Goal: Task Accomplishment & Management: Complete application form

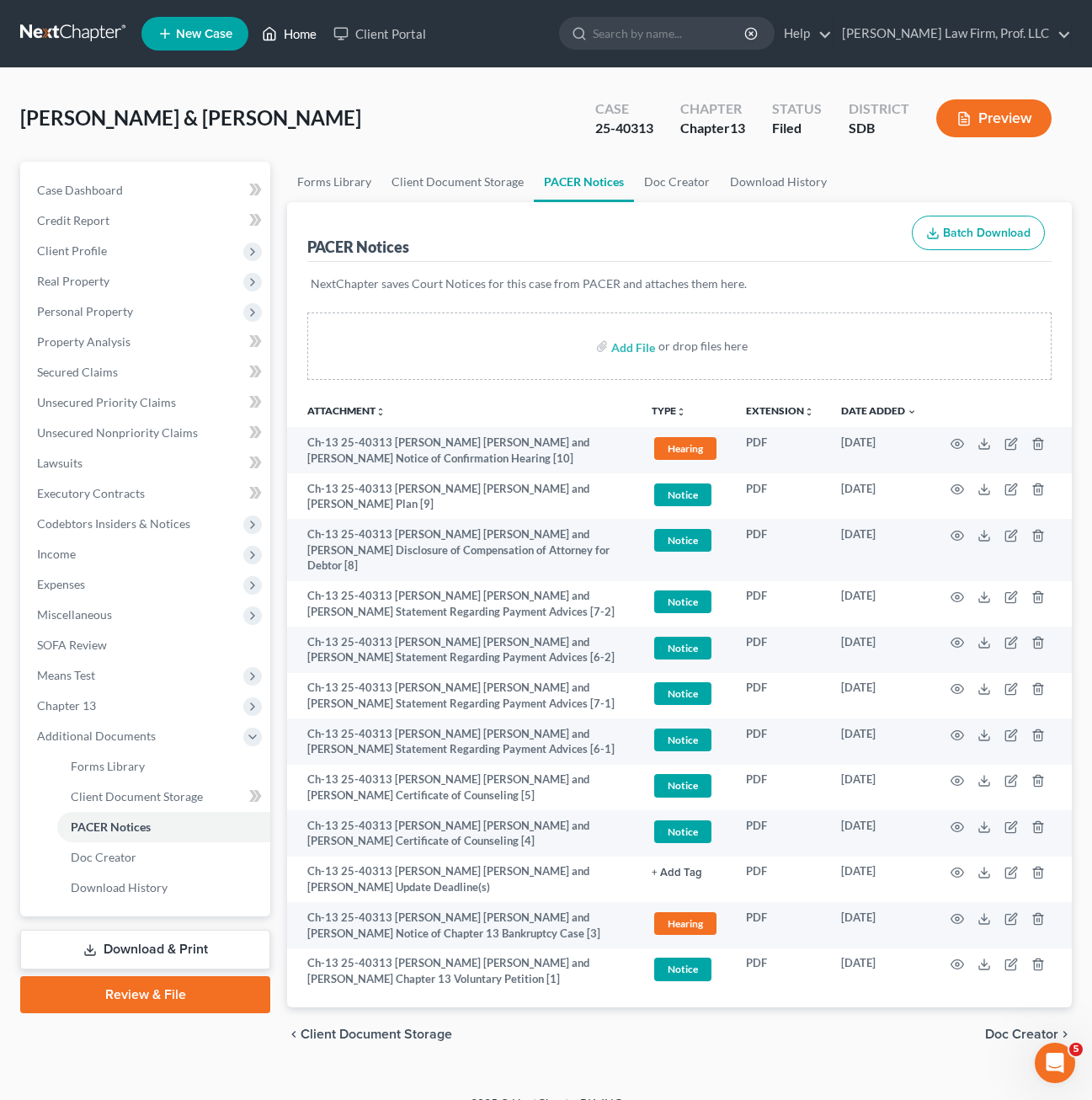
drag, startPoint x: 0, startPoint y: 0, endPoint x: 310, endPoint y: 32, distance: 311.6
click at [310, 32] on link "Home" at bounding box center [289, 33] width 72 height 31
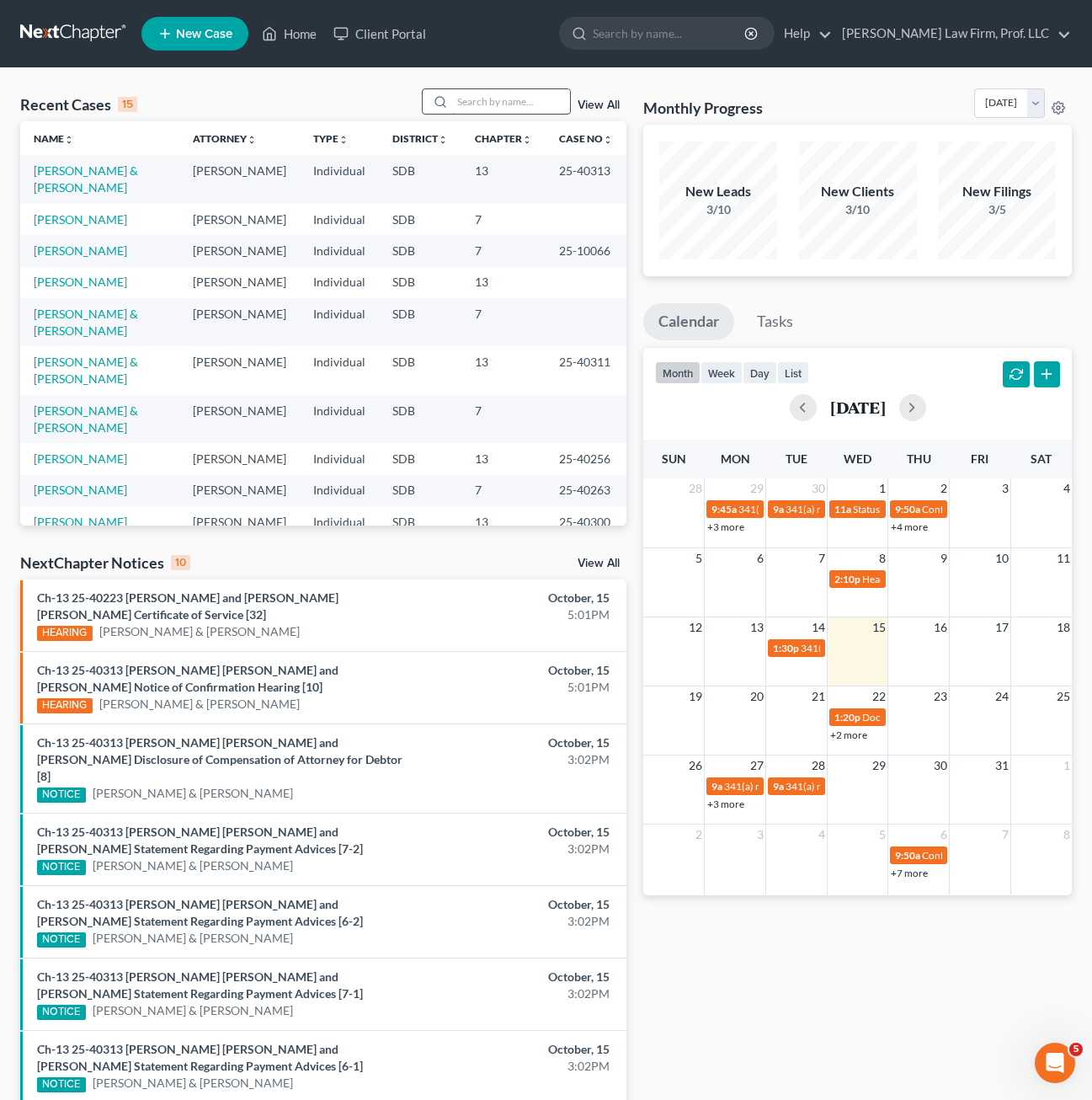
click at [481, 107] on input "search" at bounding box center [511, 101] width 118 height 25
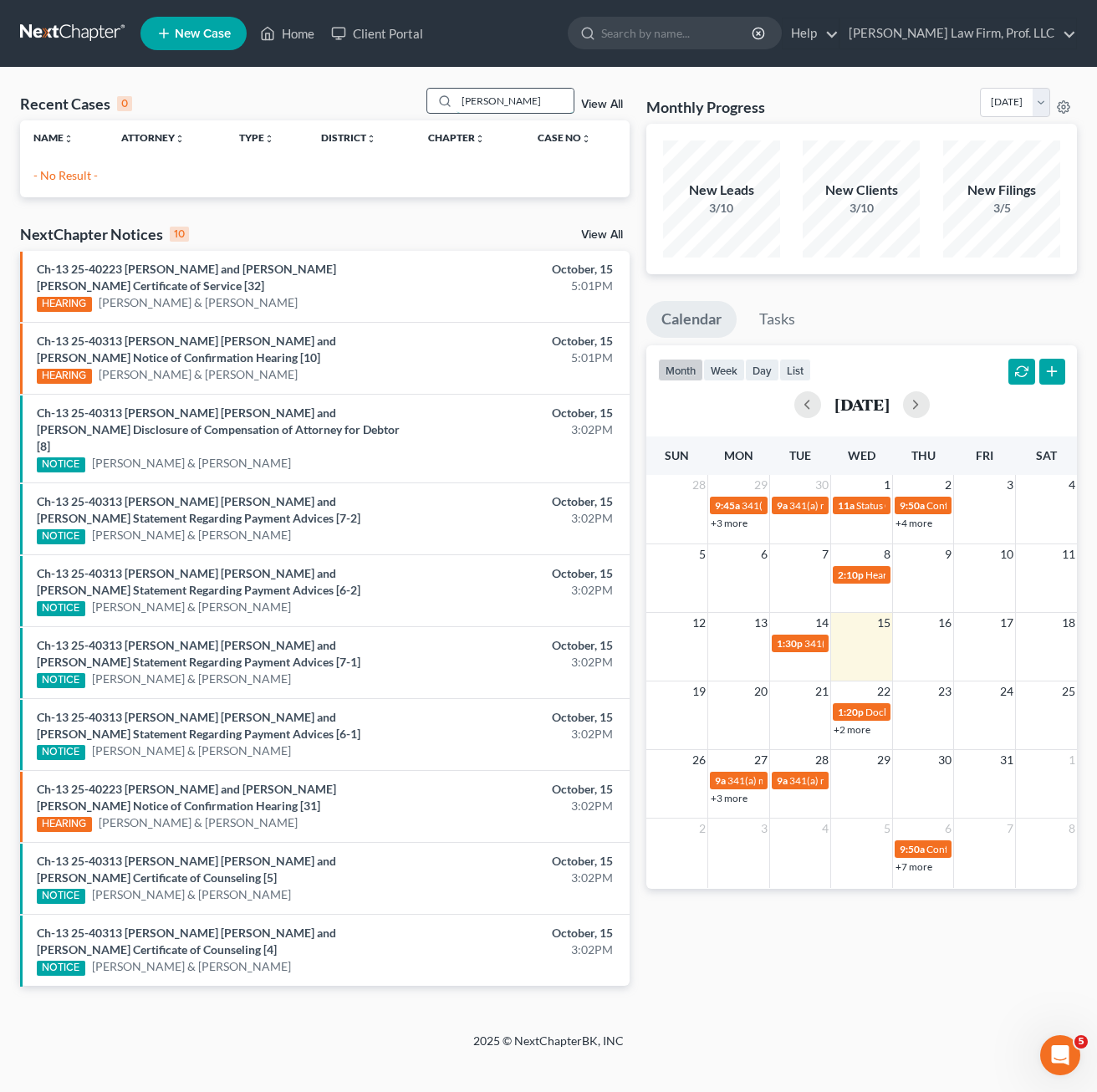
type input "[PERSON_NAME]"
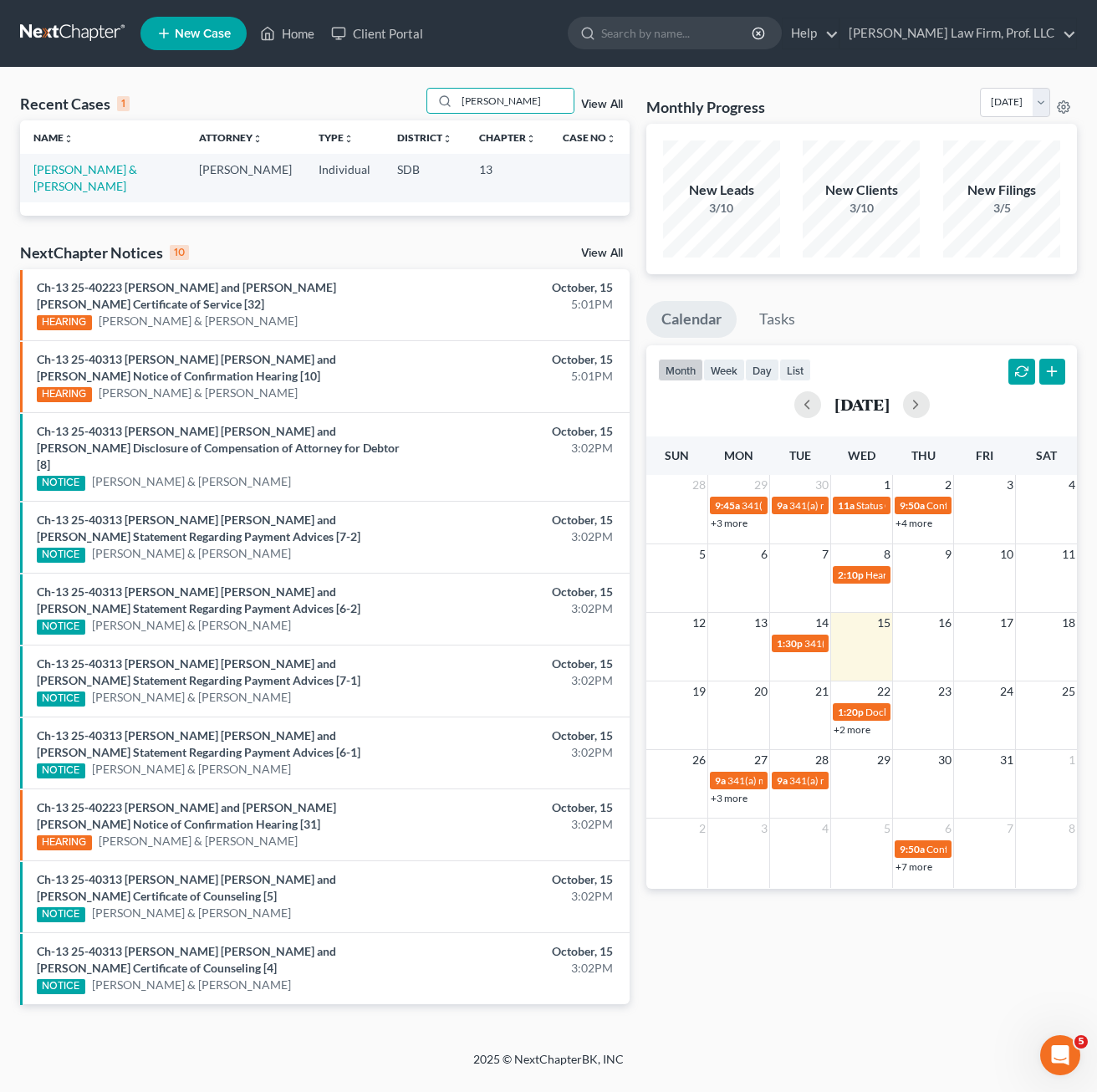
click at [108, 159] on td "[PERSON_NAME] & [PERSON_NAME]" at bounding box center [103, 177] width 165 height 48
click at [113, 176] on link "[PERSON_NAME] & [PERSON_NAME]" at bounding box center [85, 178] width 104 height 31
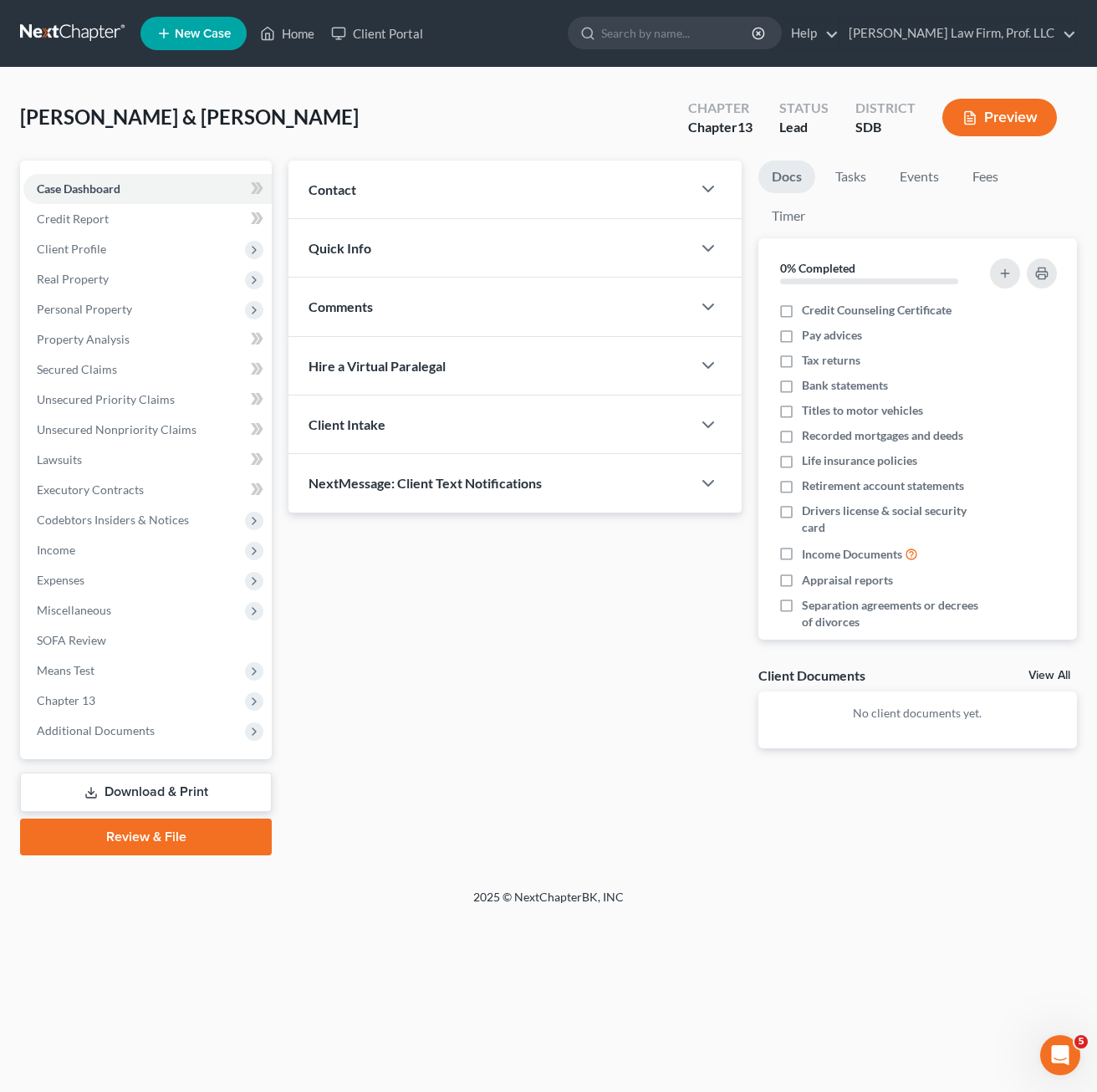
click at [615, 688] on div "Updates & News × Contact New Contact Quick Info Status Discharged Discharged & …" at bounding box center [515, 467] width 470 height 615
click at [380, 656] on div "Updates & News × Contact New Contact Quick Info Status Discharged Discharged & …" at bounding box center [515, 467] width 470 height 615
click at [112, 251] on span "Client Profile" at bounding box center [148, 248] width 248 height 30
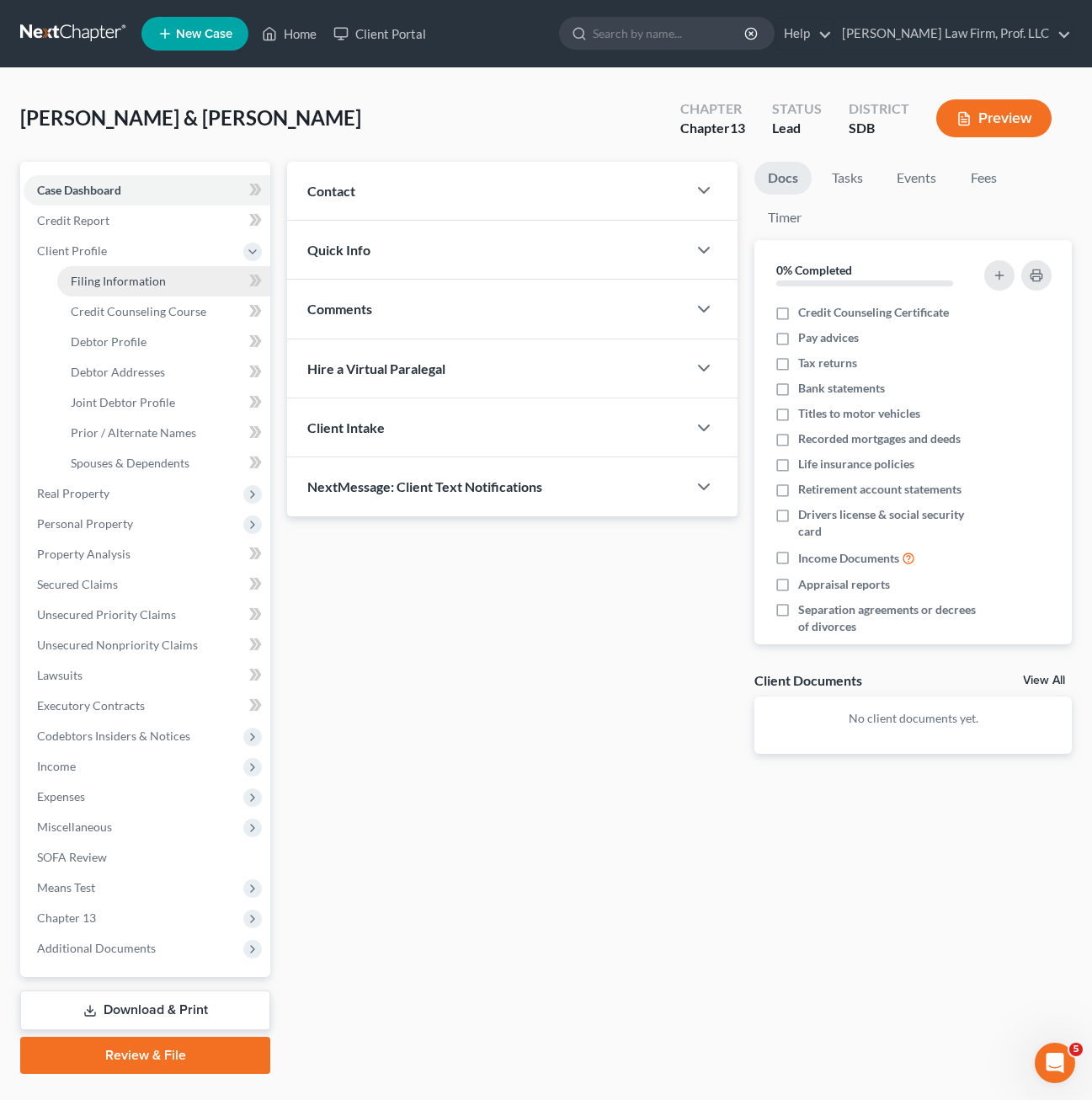
click at [102, 277] on span "Filing Information" at bounding box center [118, 281] width 96 height 15
select select "0"
select select "3"
select select "1"
select select "3"
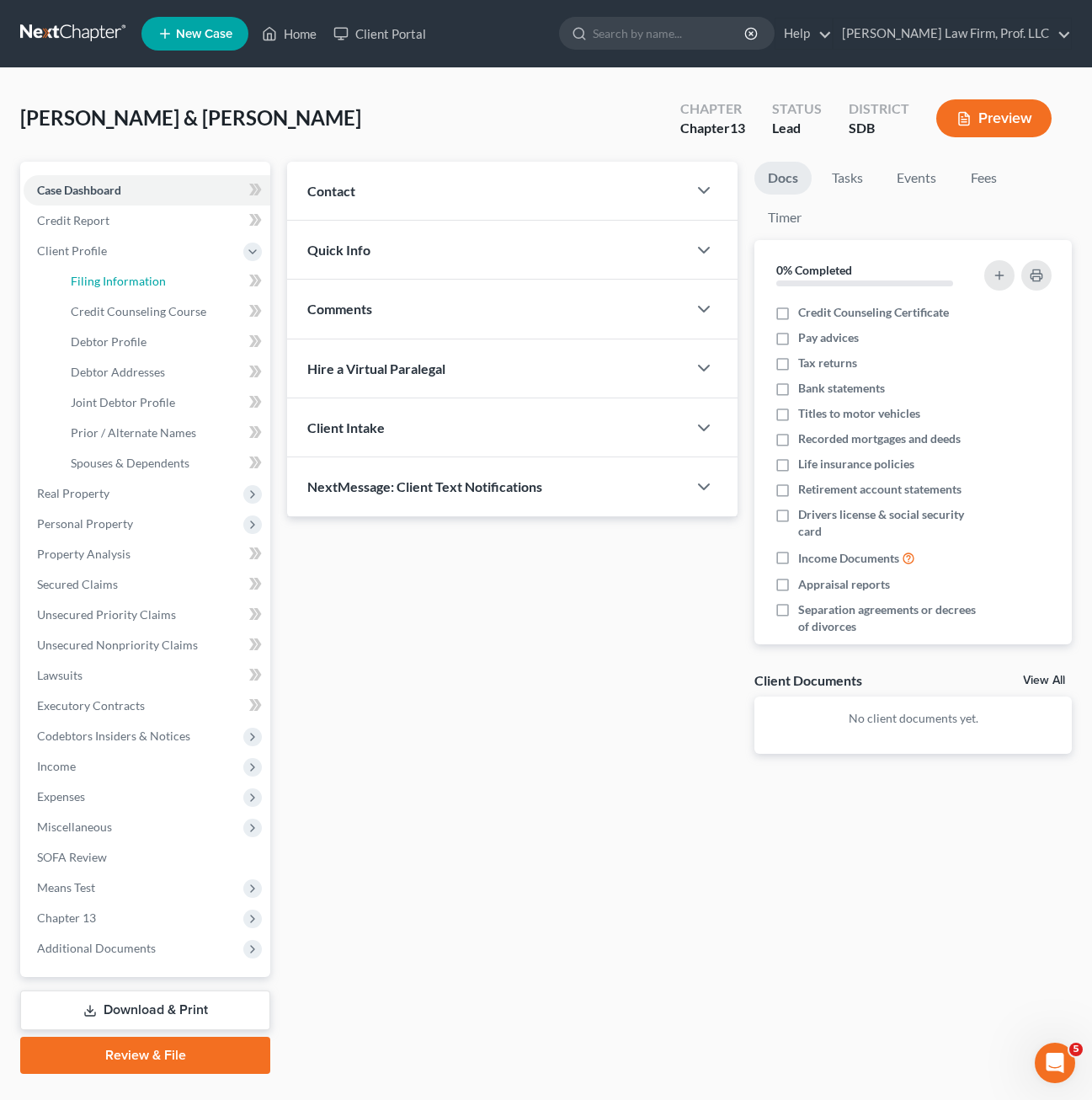
select select "43"
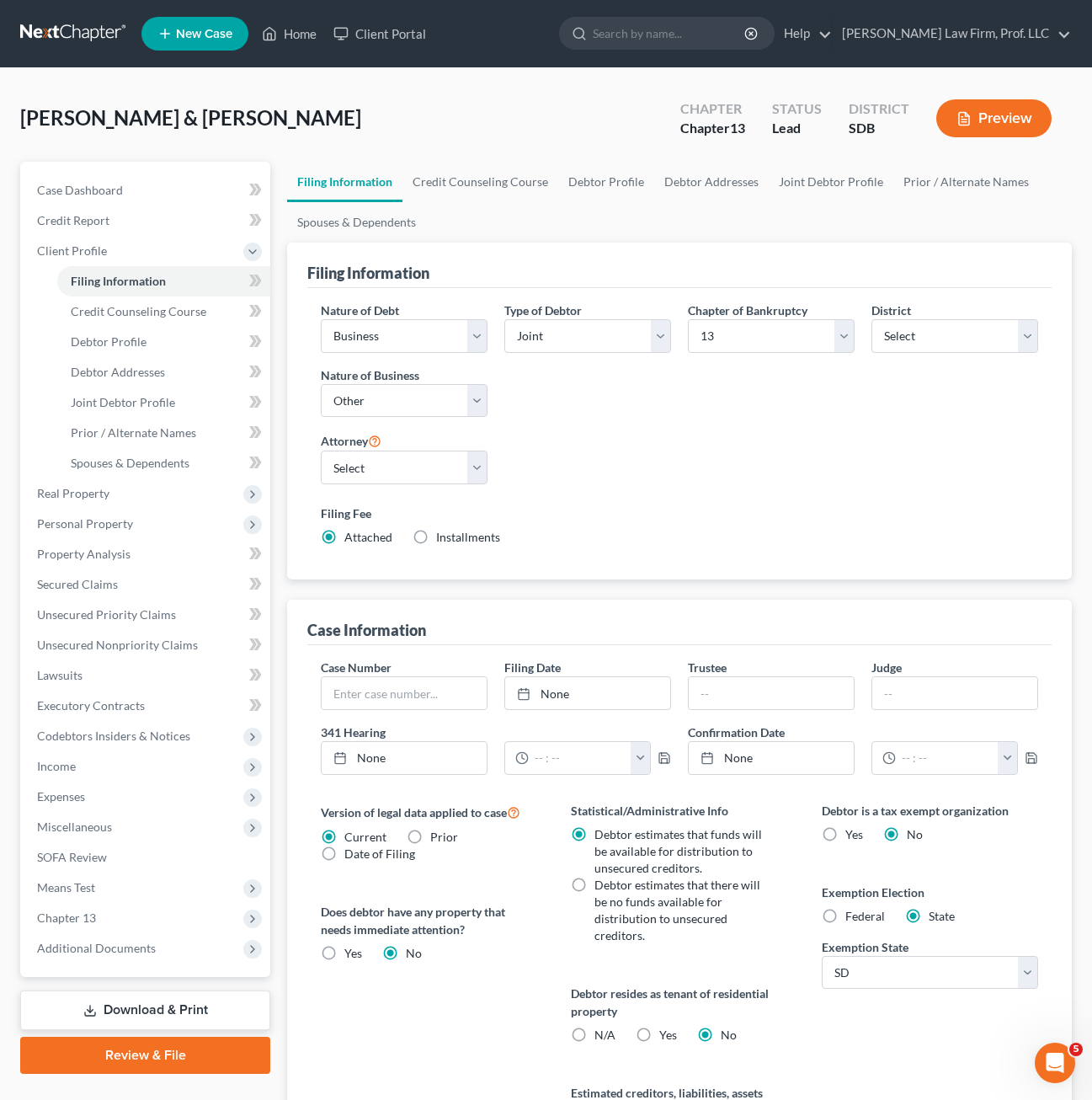
click at [690, 432] on div "Nature of Debt Select Business Consumer Other Nature of Business Select Clearin…" at bounding box center [679, 430] width 735 height 258
click at [173, 652] on link "Unsecured Nonpriority Claims" at bounding box center [147, 645] width 247 height 31
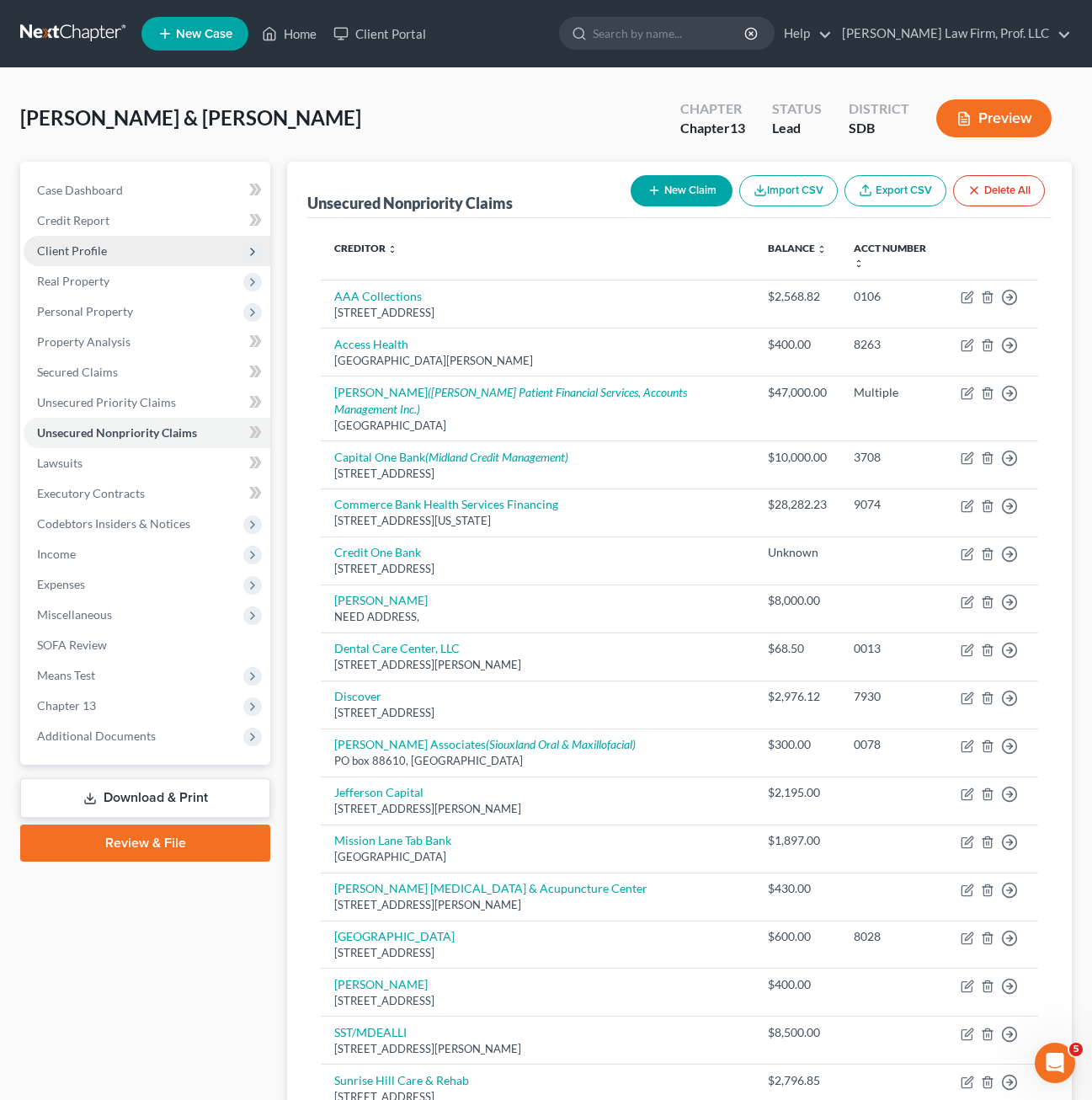
click at [84, 262] on span "Client Profile" at bounding box center [147, 250] width 247 height 31
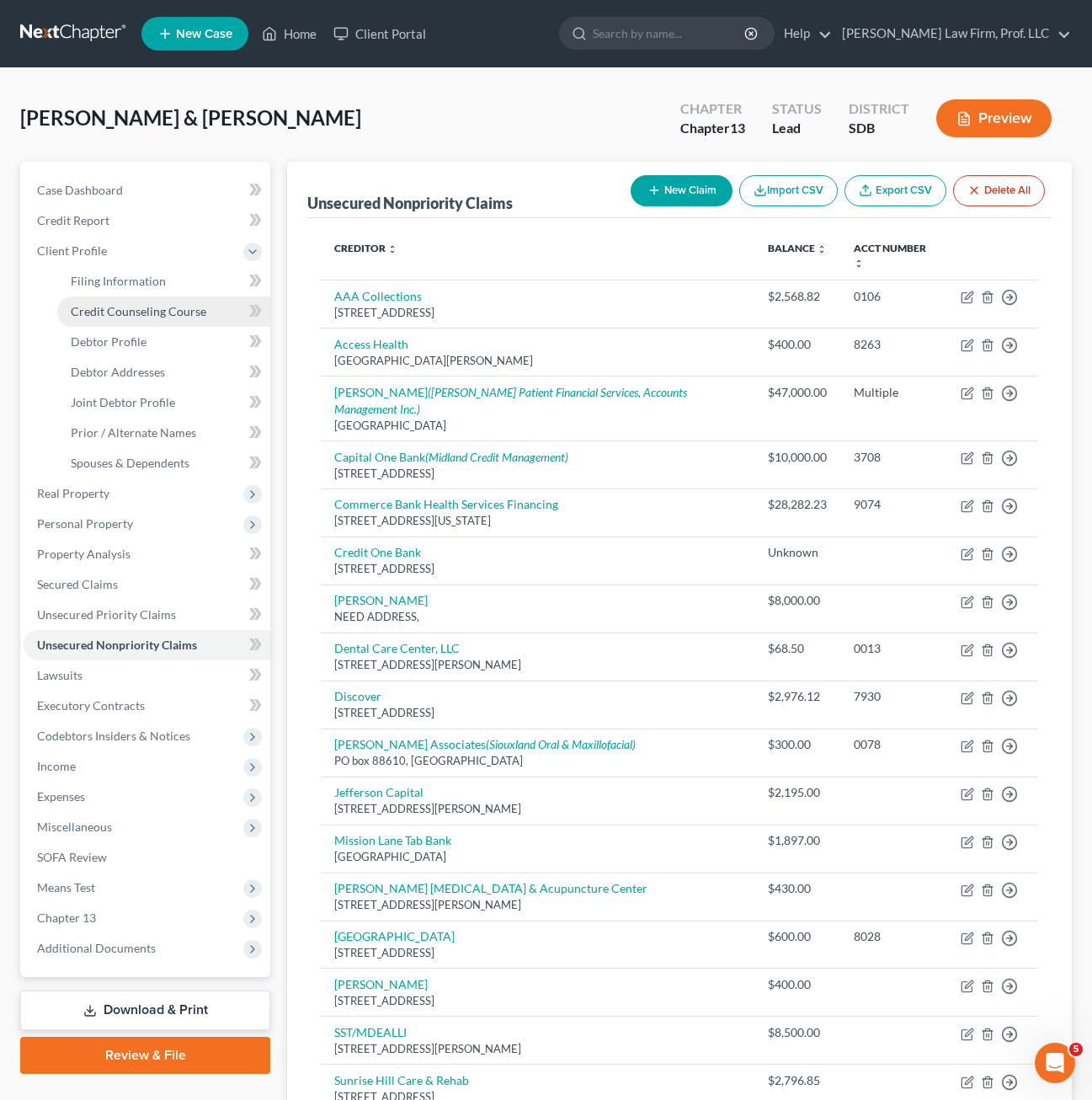
click at [161, 304] on span "Credit Counseling Course" at bounding box center [139, 311] width 136 height 15
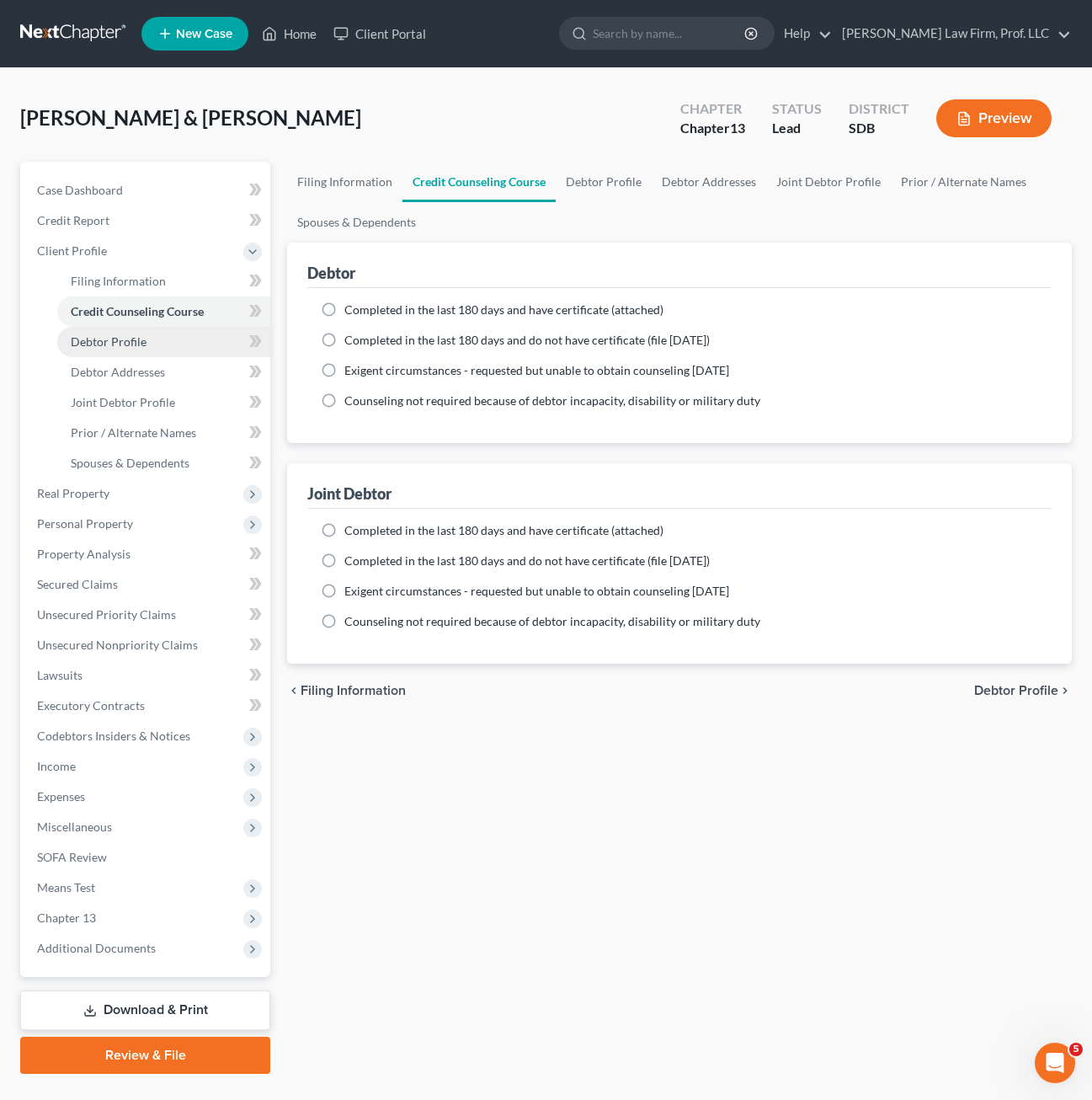
click at [150, 339] on link "Debtor Profile" at bounding box center [163, 342] width 213 height 31
select select "1"
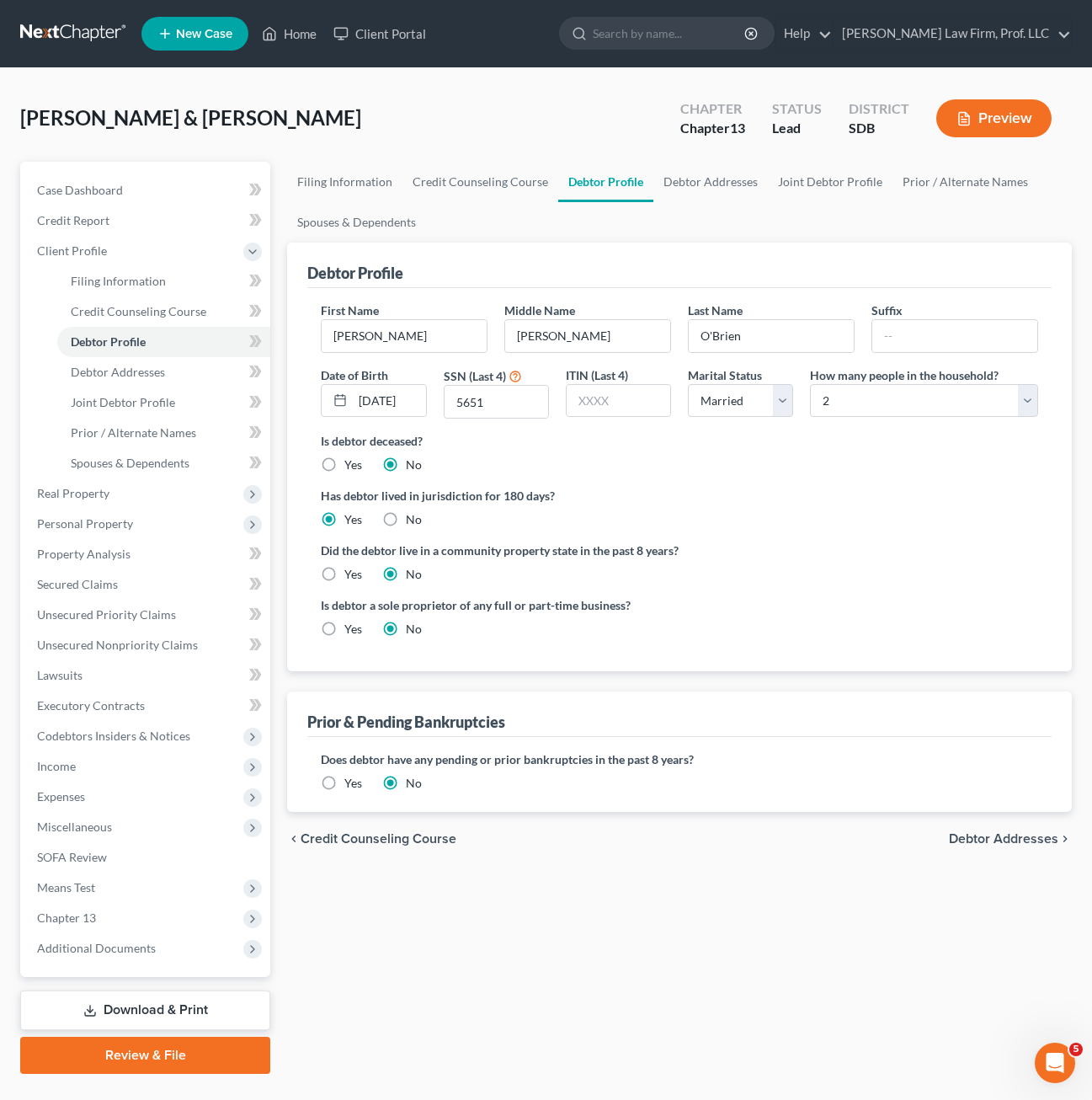
drag, startPoint x: 857, startPoint y: 547, endPoint x: 853, endPoint y: 535, distance: 12.6
click at [857, 547] on label "Did the debtor live in a community property state in the past 8 years?" at bounding box center [679, 550] width 718 height 18
click at [323, 29] on link "Home" at bounding box center [289, 33] width 72 height 31
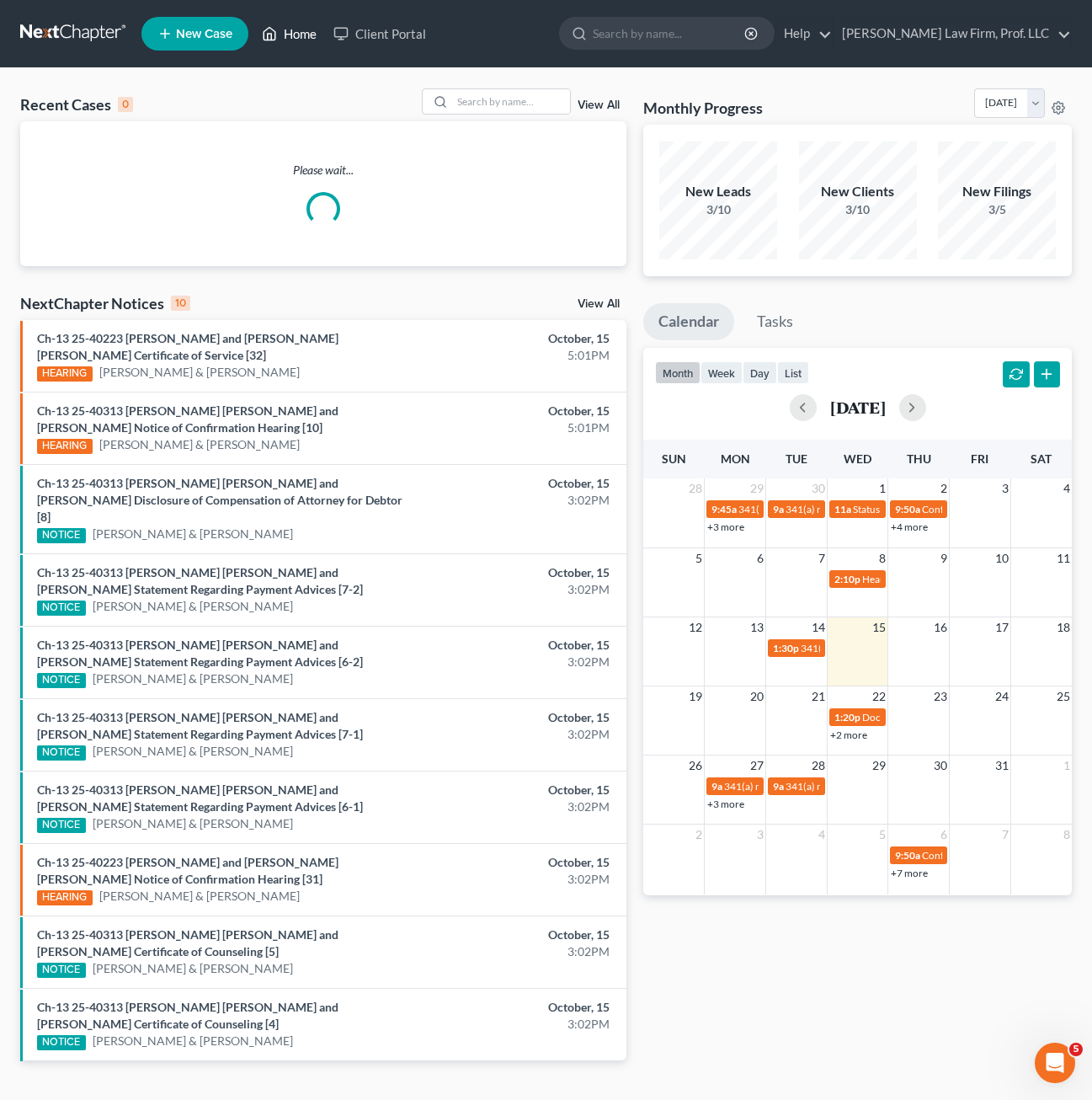
click at [277, 32] on icon at bounding box center [269, 33] width 15 height 21
